Goal: Transaction & Acquisition: Purchase product/service

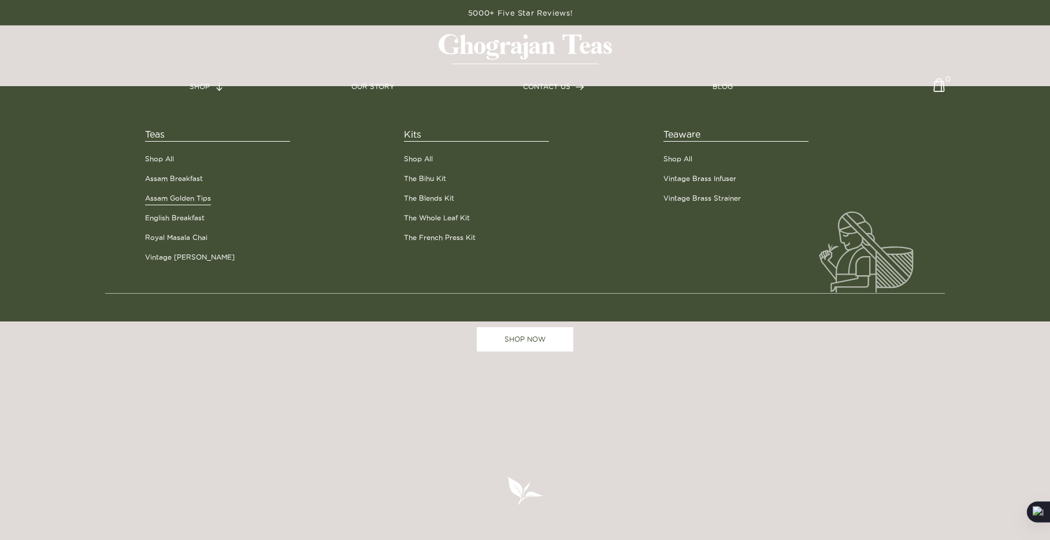
click at [161, 198] on link "Assam Golden Tips" at bounding box center [178, 198] width 66 height 10
